Goal: Transaction & Acquisition: Purchase product/service

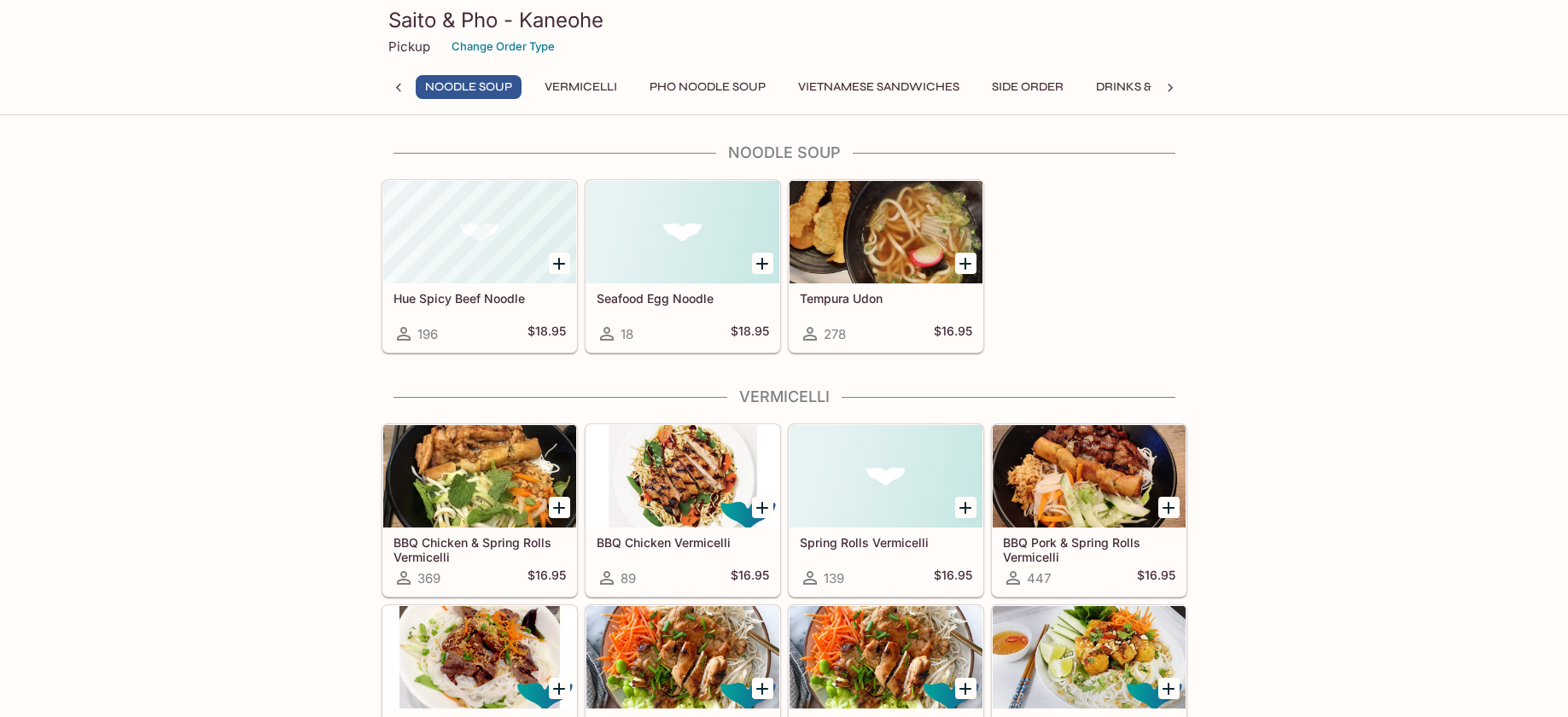
click at [898, 87] on button "Vietnamese Sandwiches" at bounding box center [879, 87] width 180 height 24
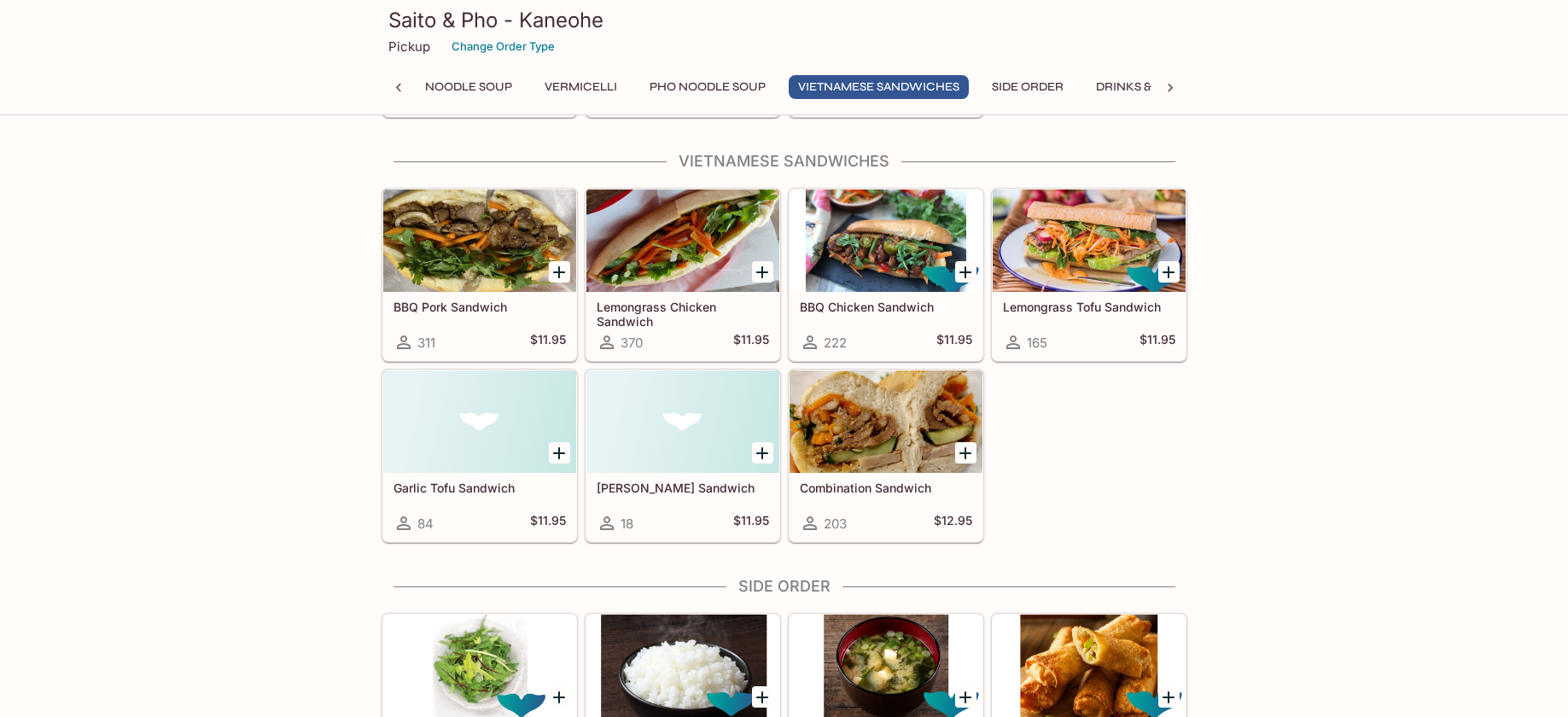
scroll to position [1636, 0]
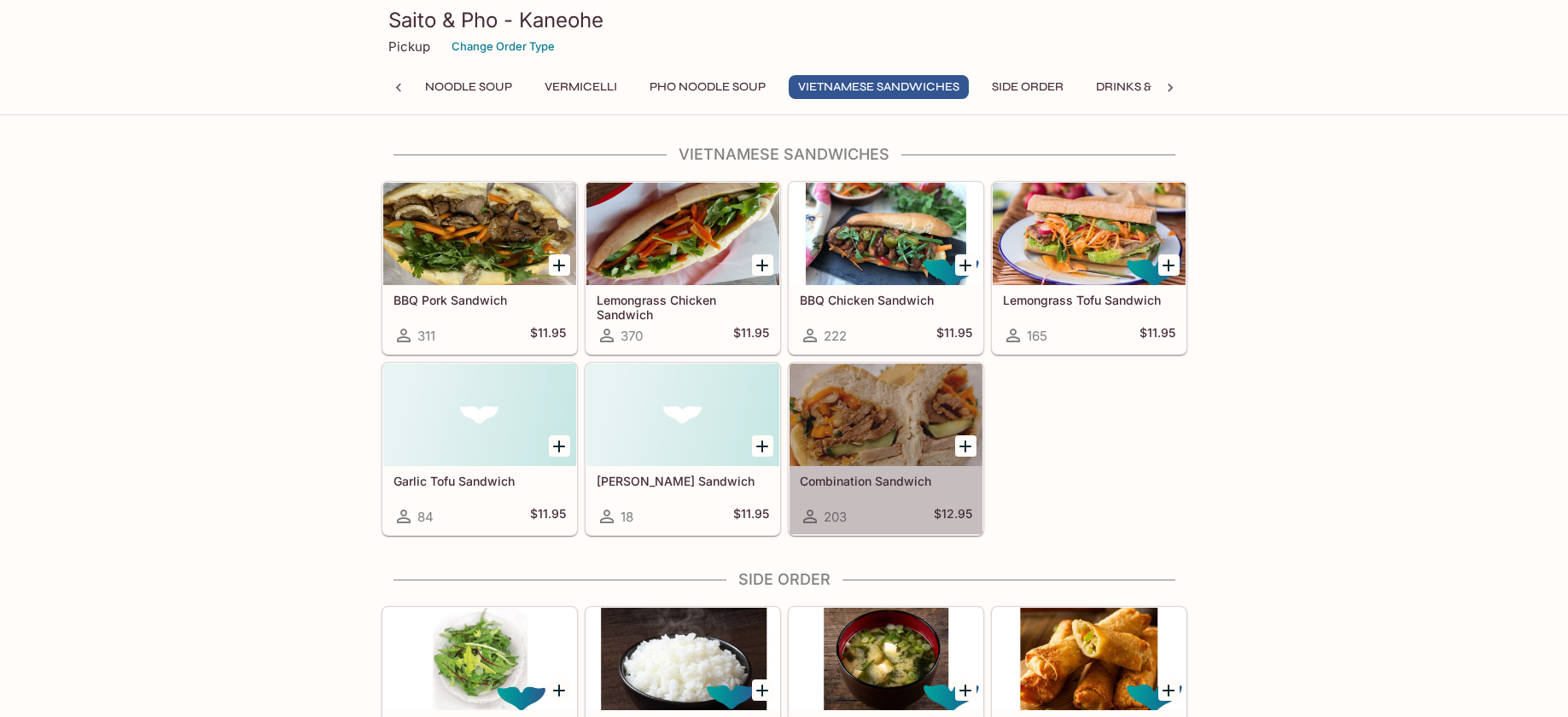
click at [889, 422] on div at bounding box center [885, 414] width 193 height 102
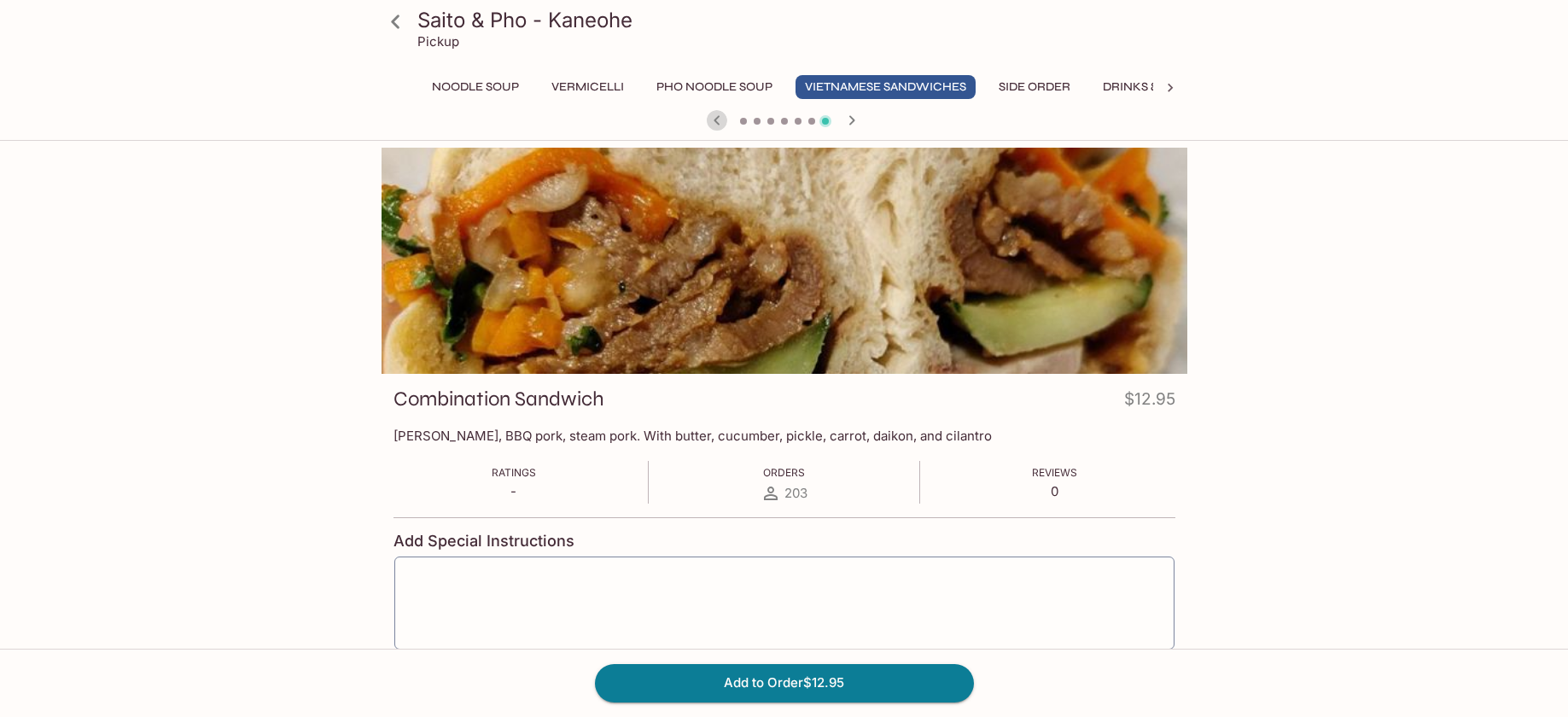
click at [715, 123] on icon "button" at bounding box center [717, 120] width 20 height 20
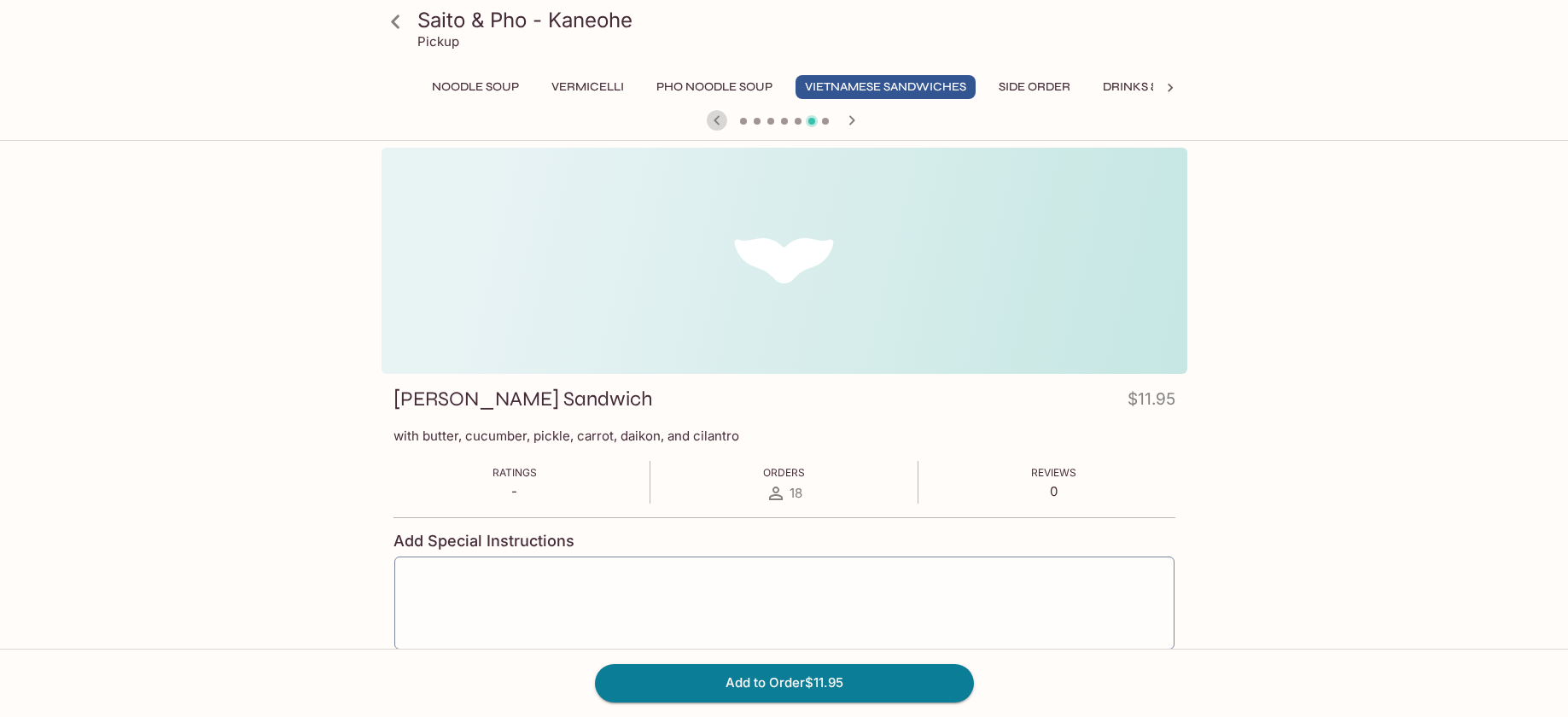
click at [715, 123] on icon "button" at bounding box center [717, 120] width 20 height 20
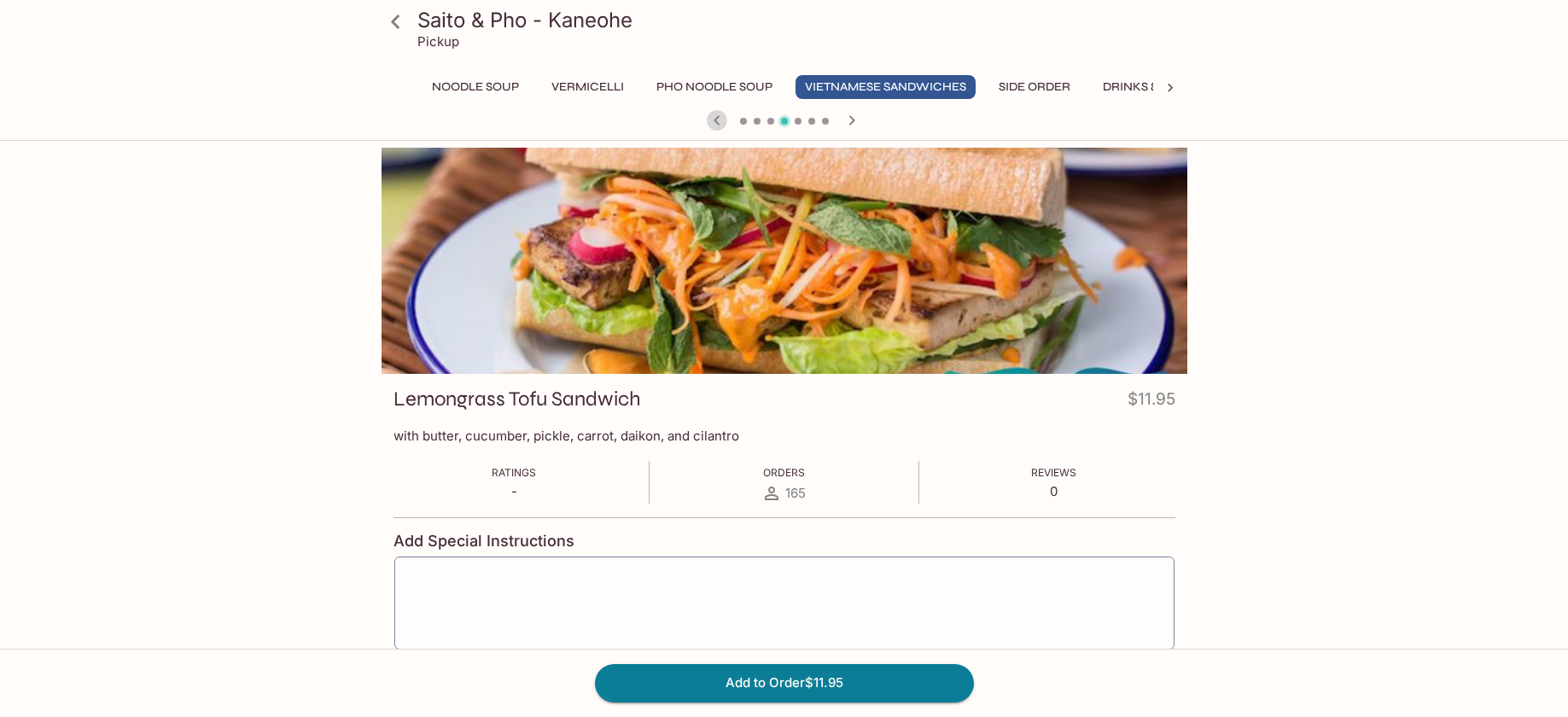
click at [715, 123] on icon "button" at bounding box center [717, 120] width 20 height 20
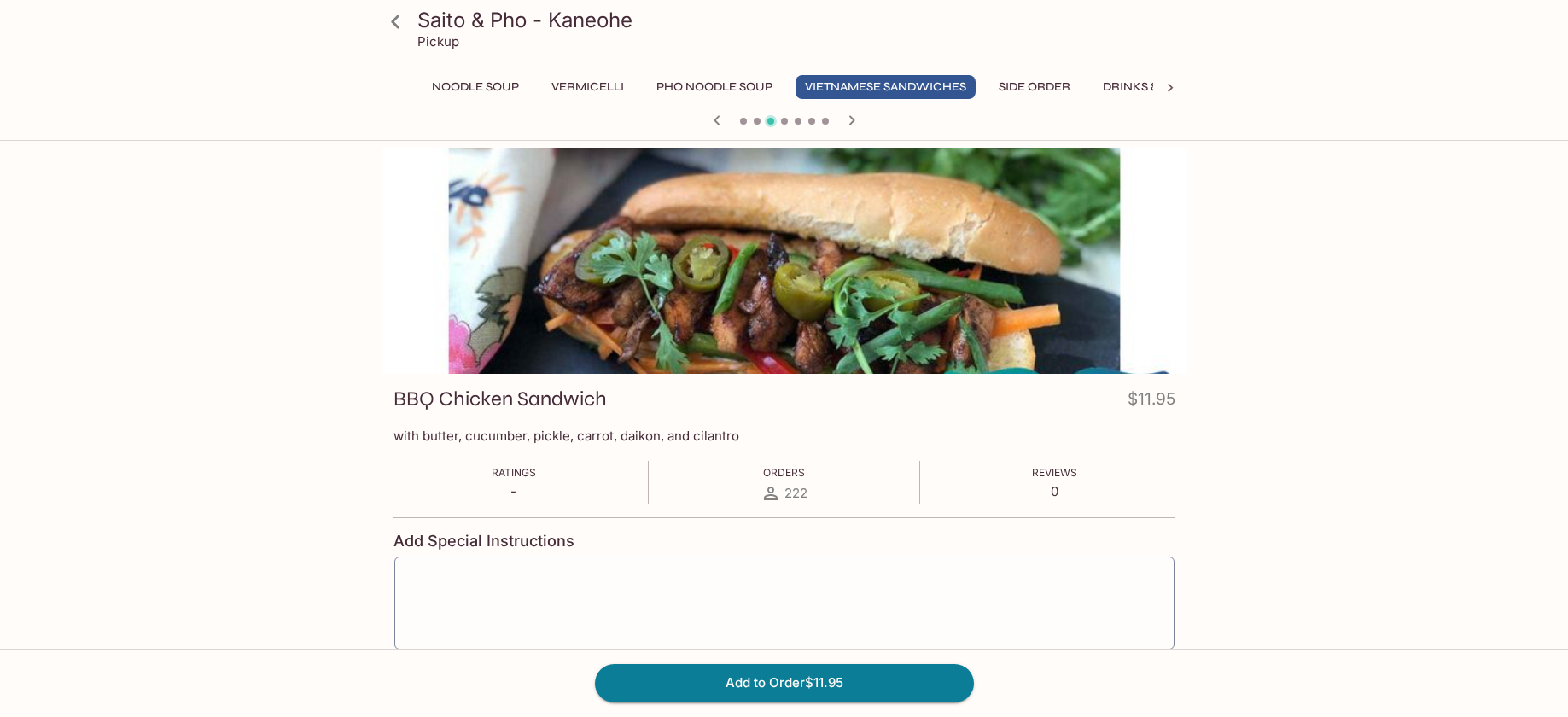
click at [709, 124] on icon "button" at bounding box center [717, 120] width 20 height 20
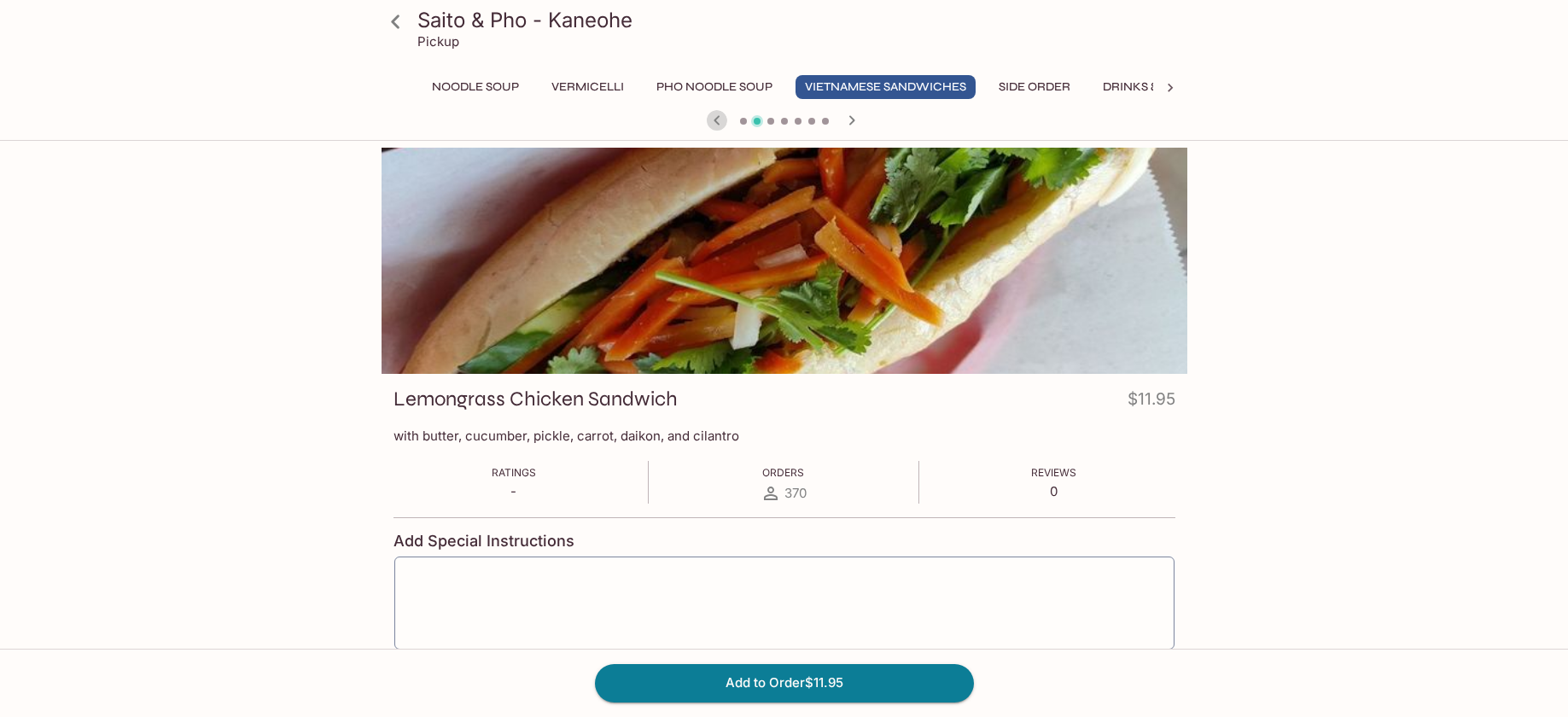
click at [709, 124] on icon "button" at bounding box center [717, 120] width 20 height 20
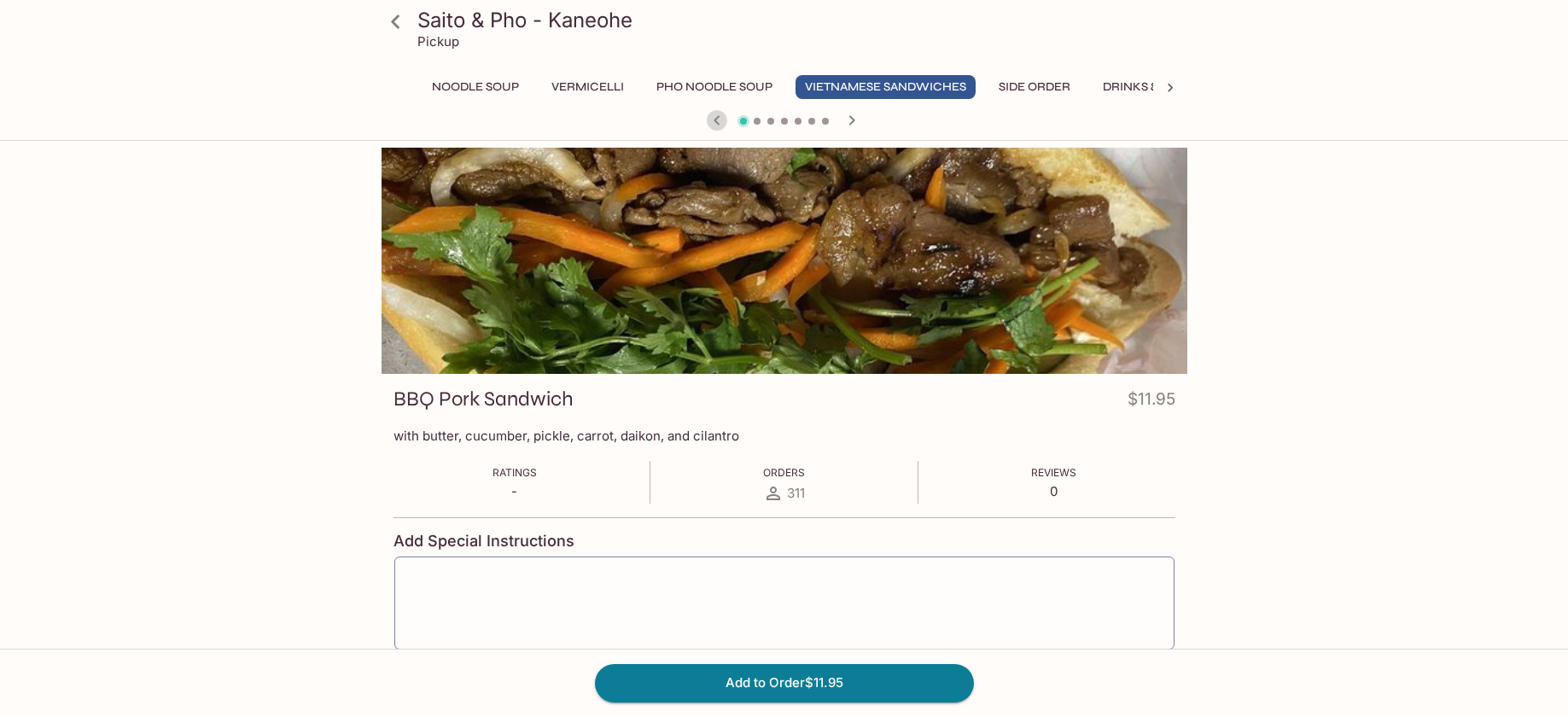
click at [709, 124] on icon "button" at bounding box center [717, 120] width 20 height 20
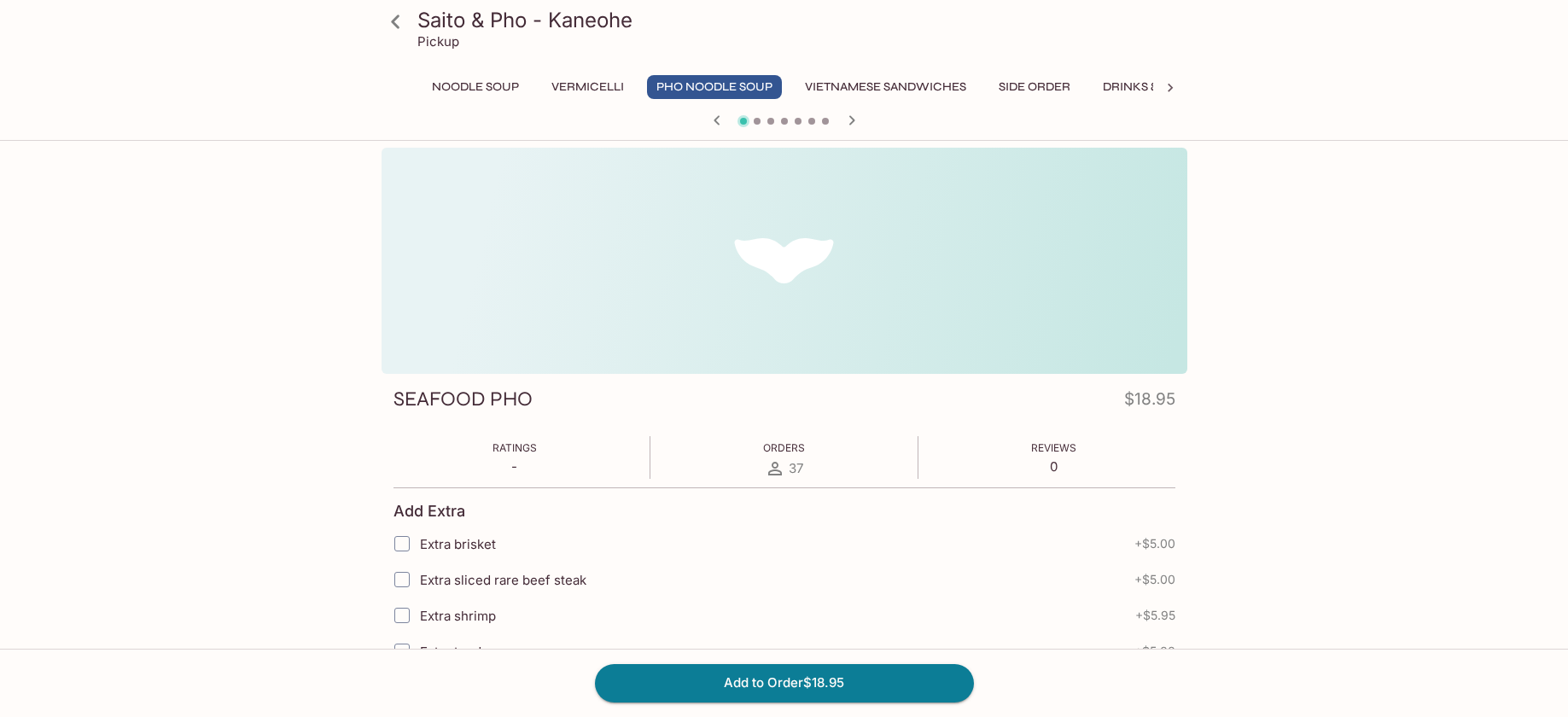
click at [1125, 83] on button "Drinks & Desserts" at bounding box center [1162, 87] width 136 height 24
